Goal: Information Seeking & Learning: Learn about a topic

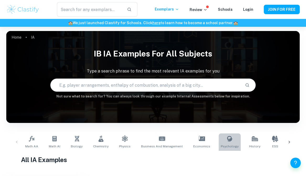
click at [227, 137] on icon at bounding box center [229, 139] width 5 height 6
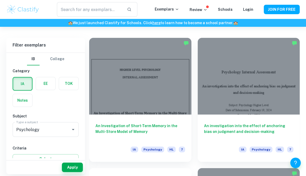
scroll to position [140, 0]
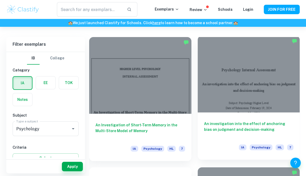
click at [218, 75] on div at bounding box center [249, 74] width 102 height 77
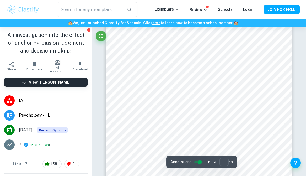
scroll to position [24, 0]
